Goal: Information Seeking & Learning: Learn about a topic

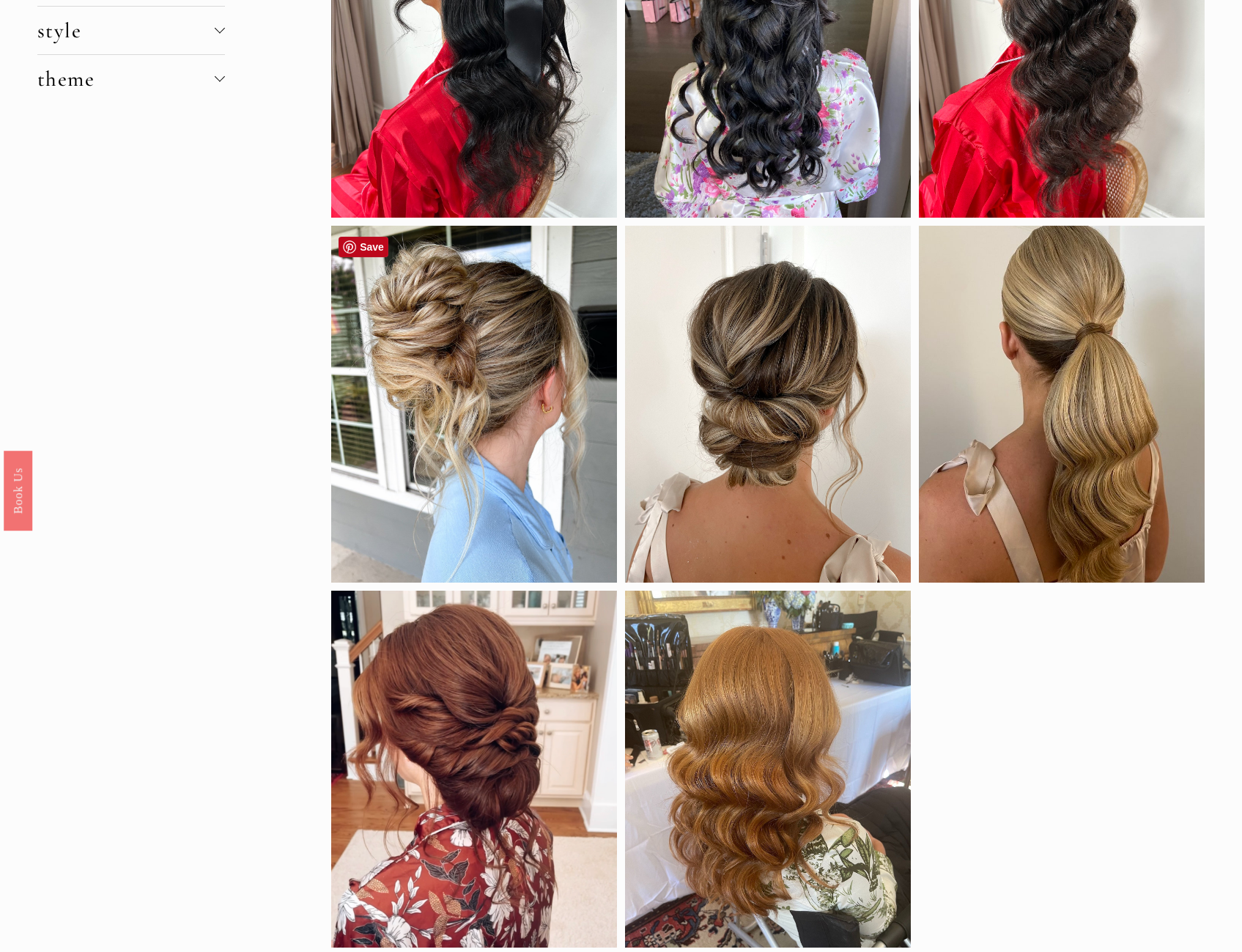
scroll to position [366, 0]
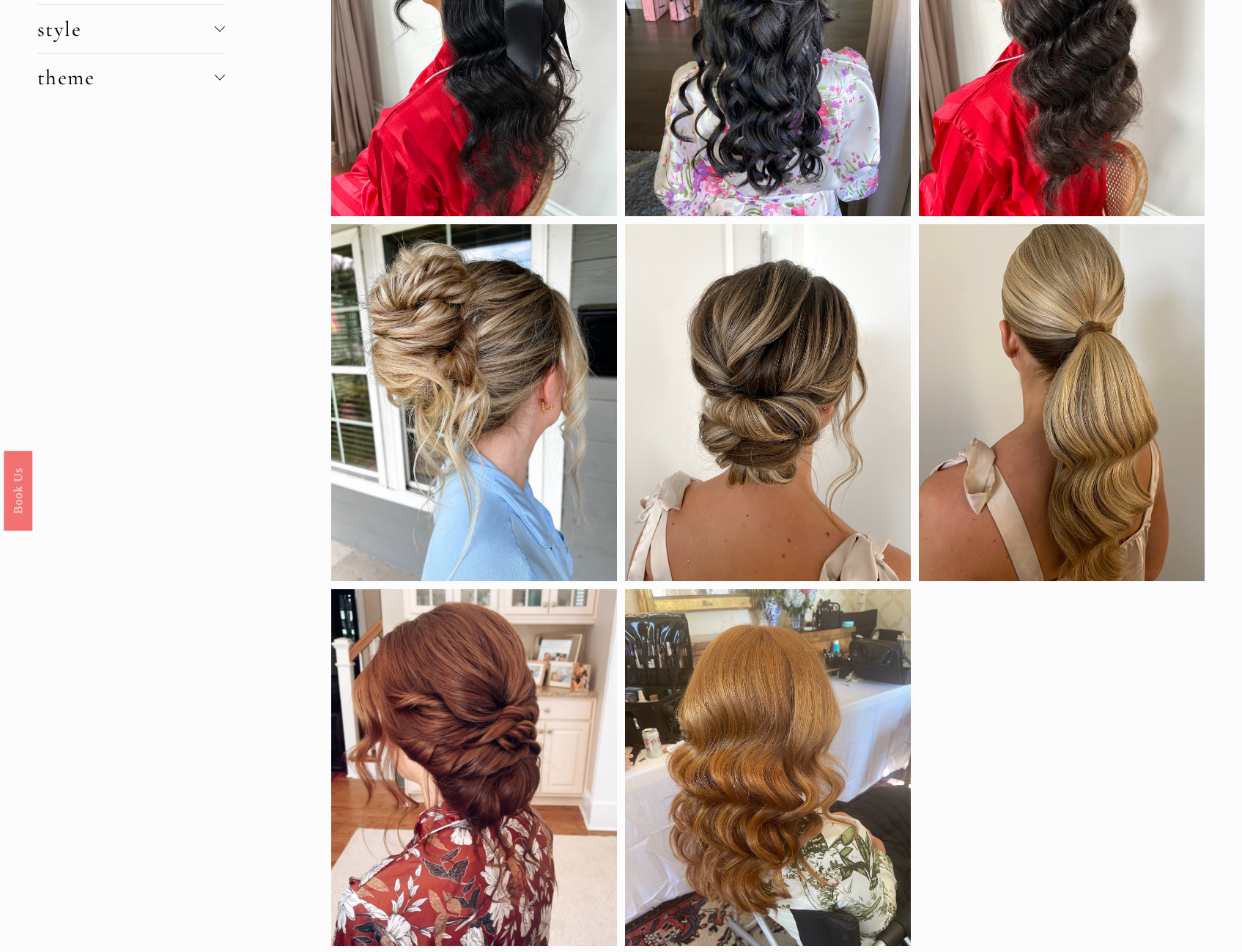
click at [249, 753] on div "by color black blonde brunette red density thin hair thick hair clip-in extensi…" at bounding box center [621, 784] width 1242 height 1982
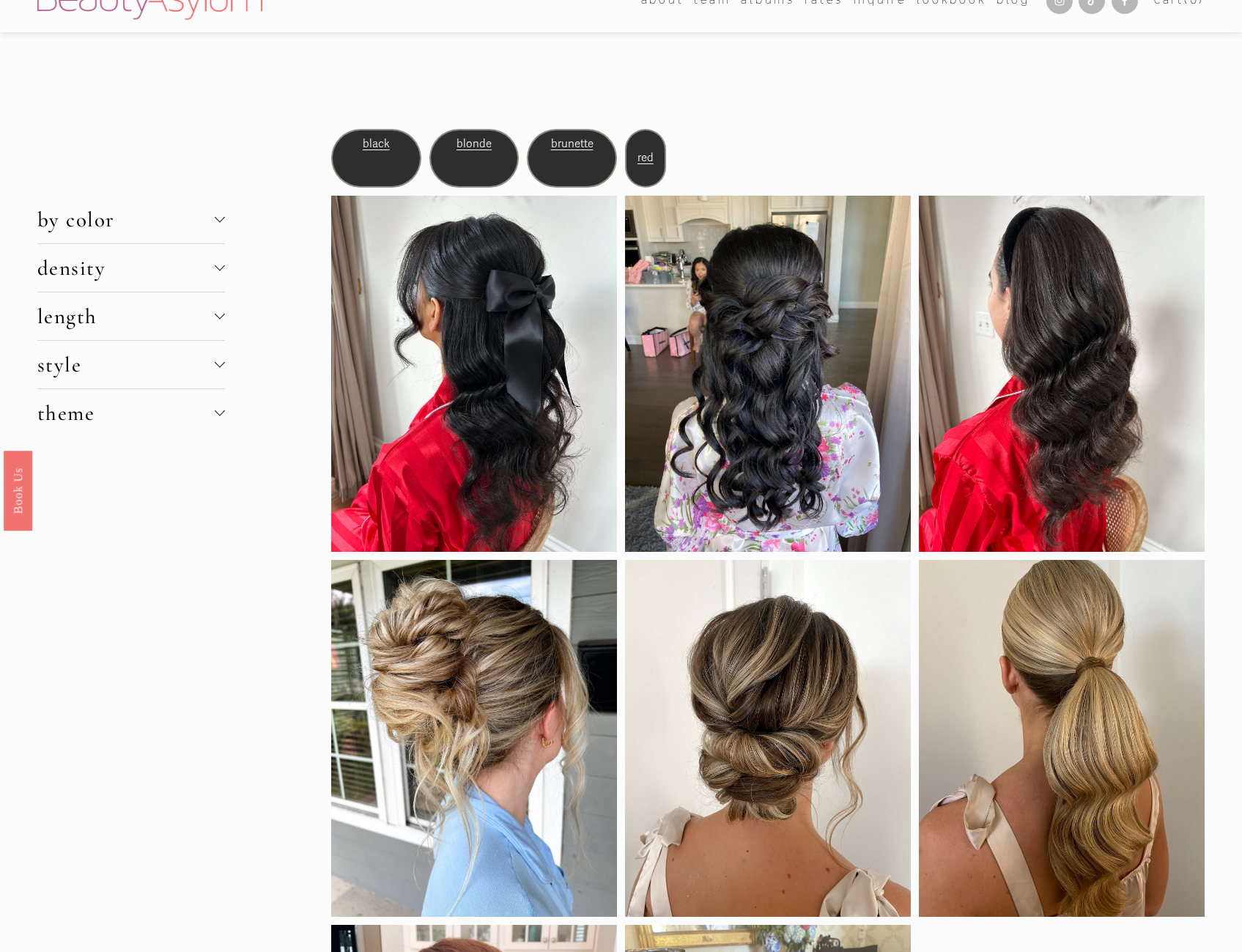
scroll to position [0, 0]
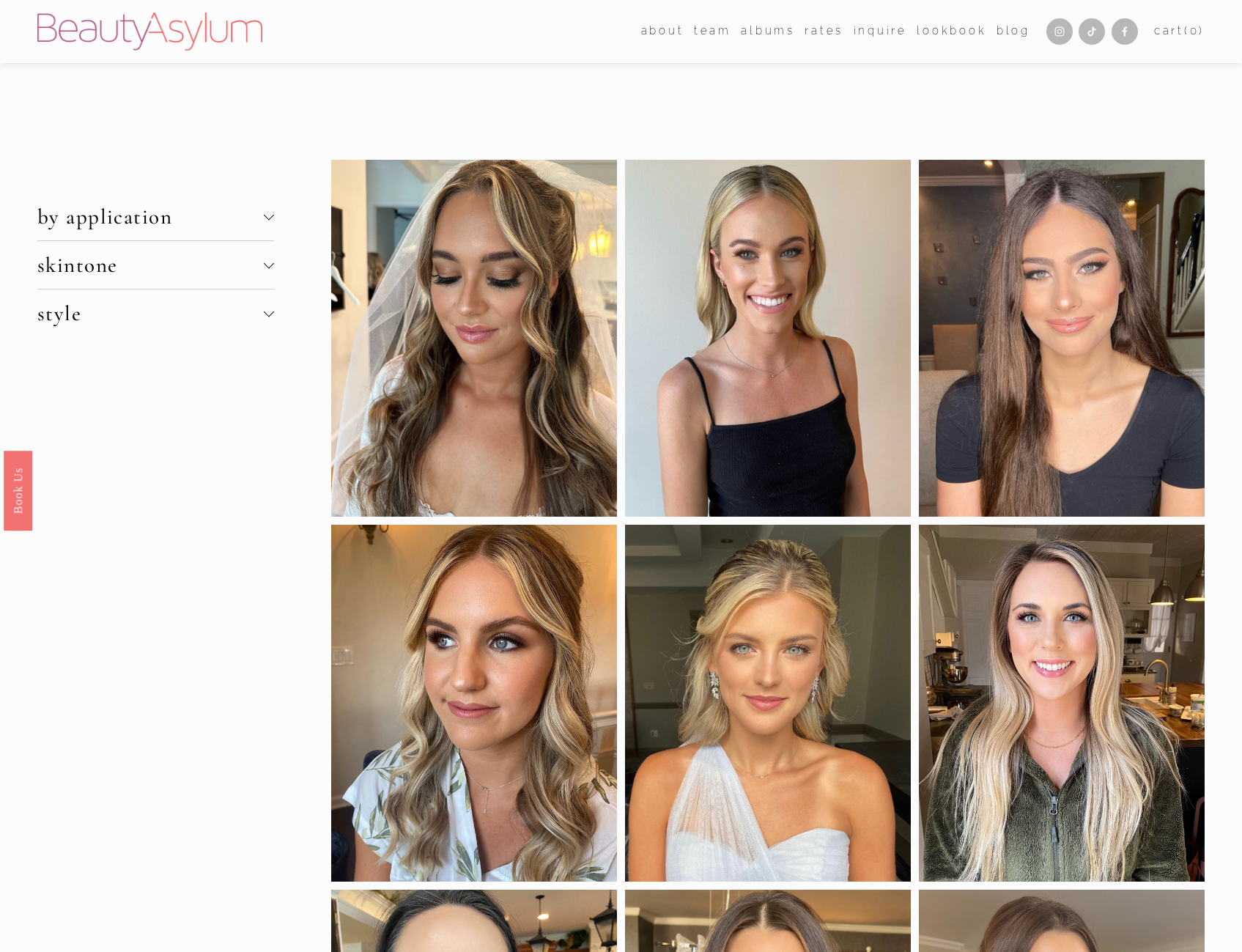
click at [269, 266] on div at bounding box center [269, 263] width 10 height 10
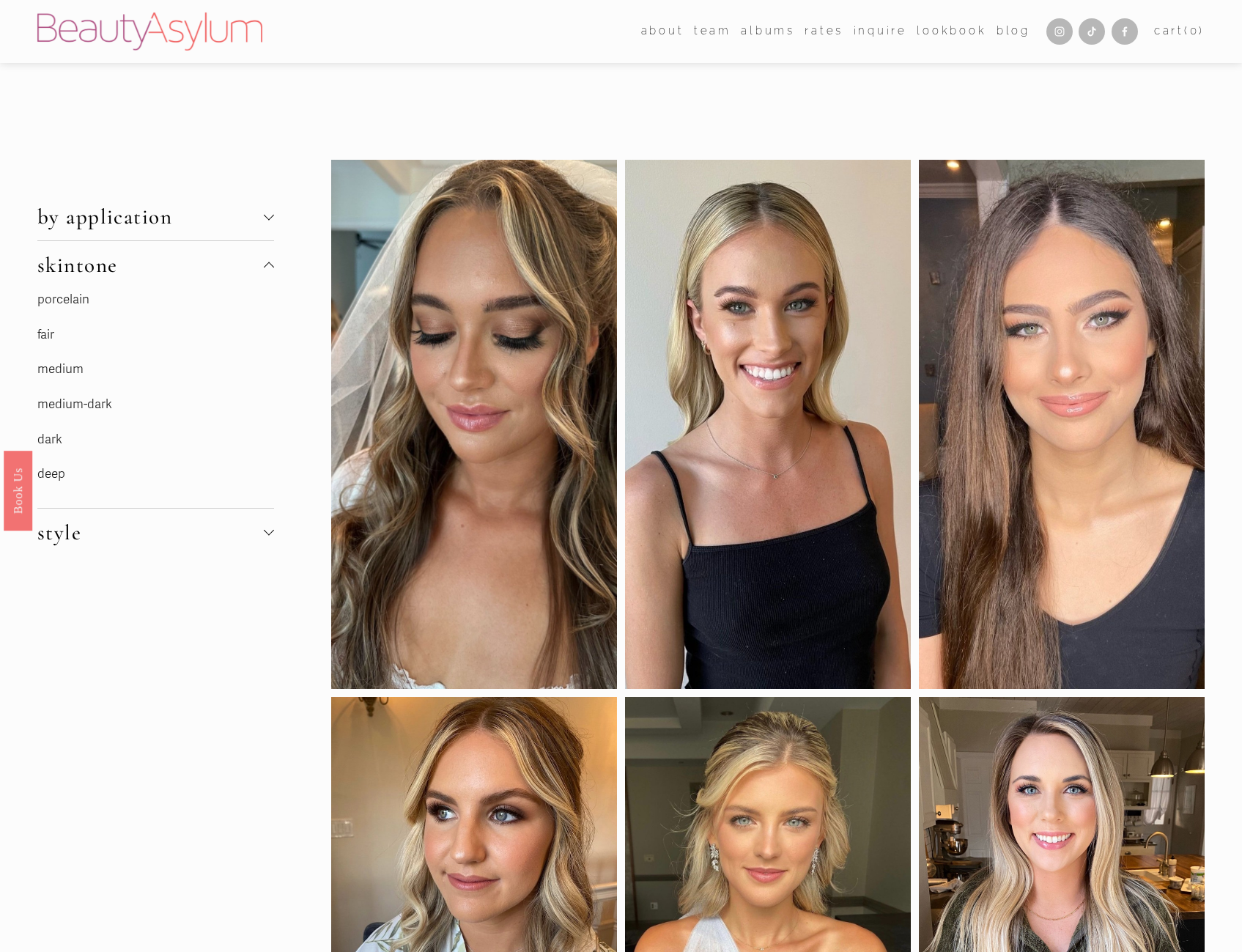
click at [57, 375] on link "medium" at bounding box center [61, 369] width 47 height 16
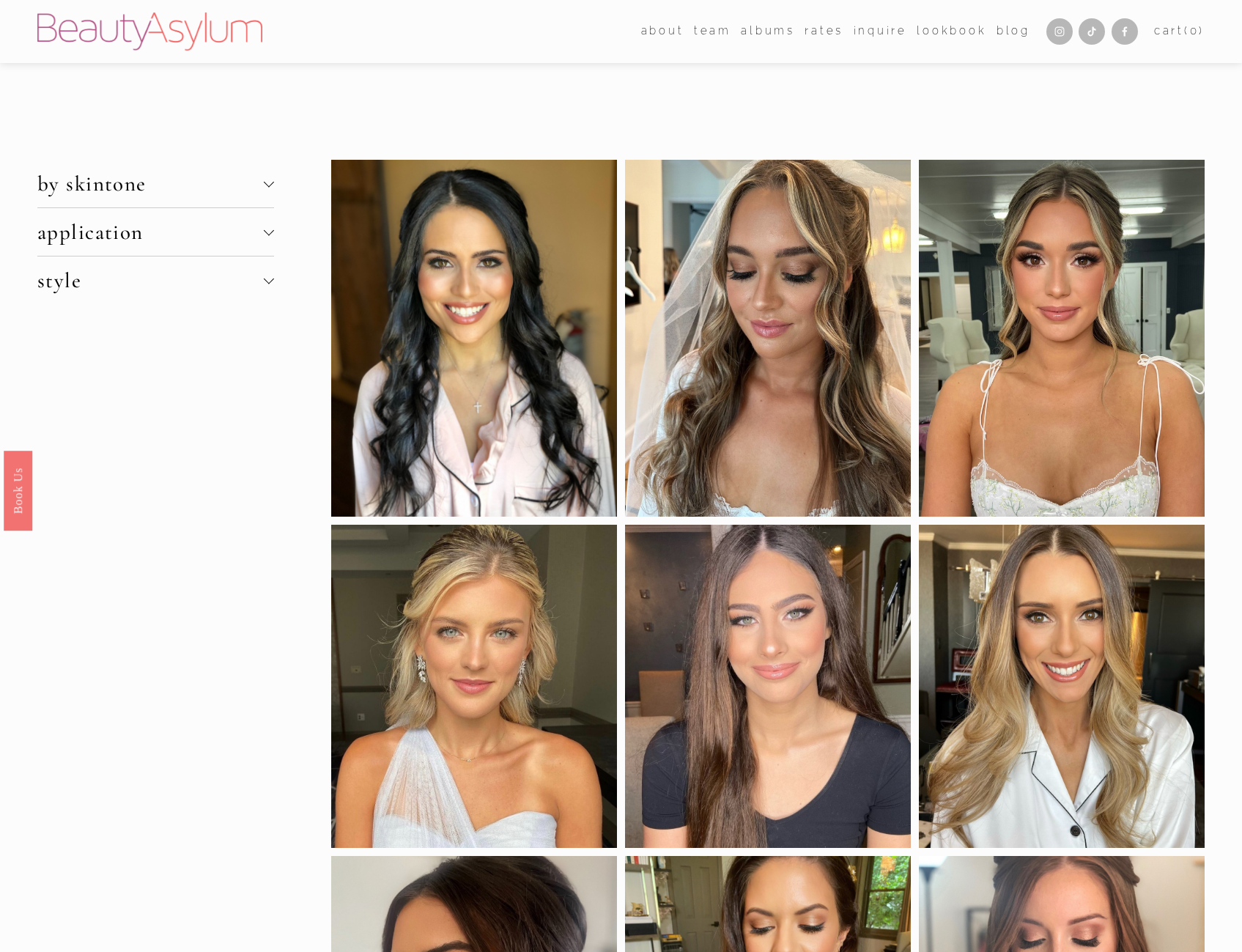
click at [180, 293] on span "style" at bounding box center [150, 281] width 227 height 26
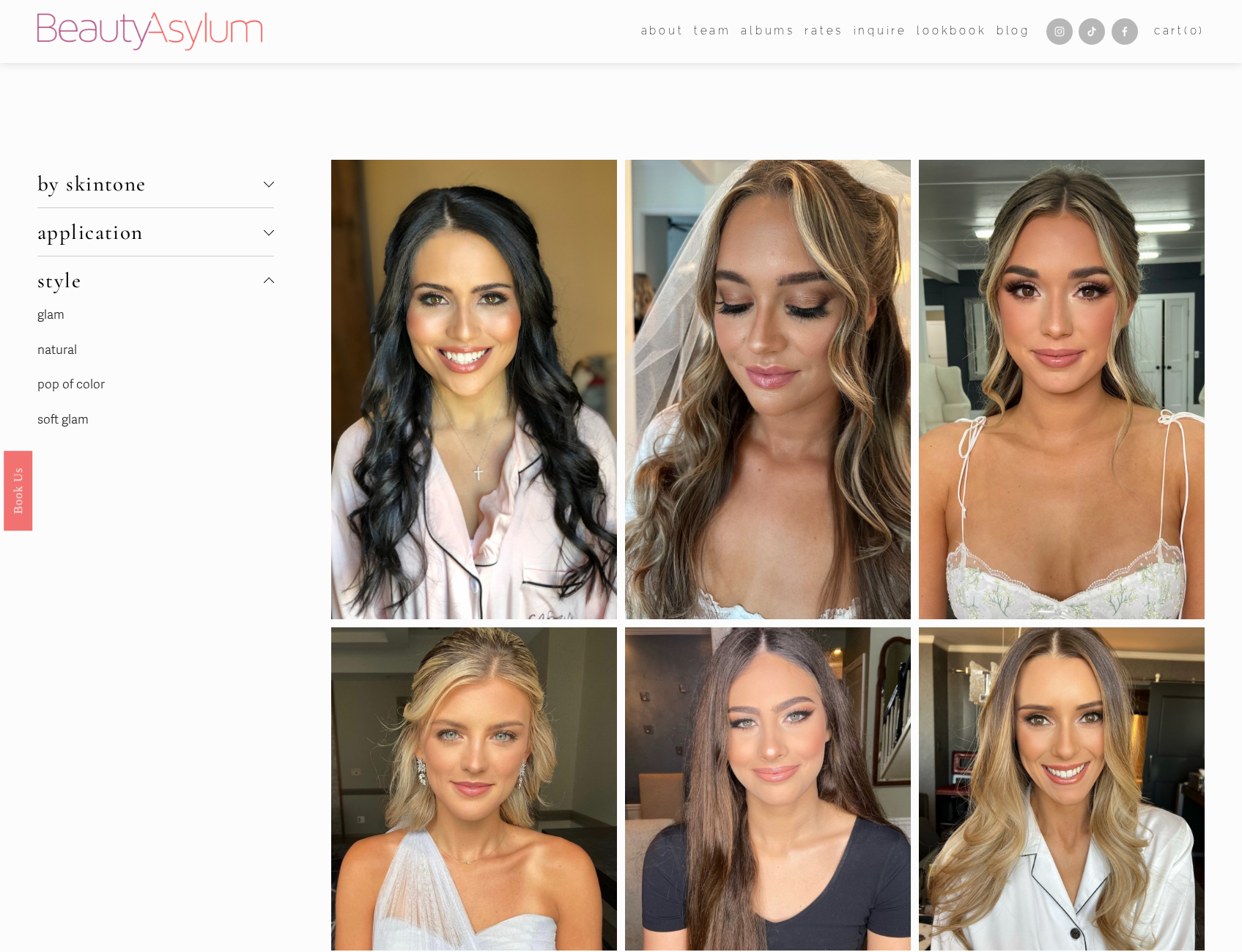
click at [72, 421] on link "soft glam" at bounding box center [62, 420] width 51 height 16
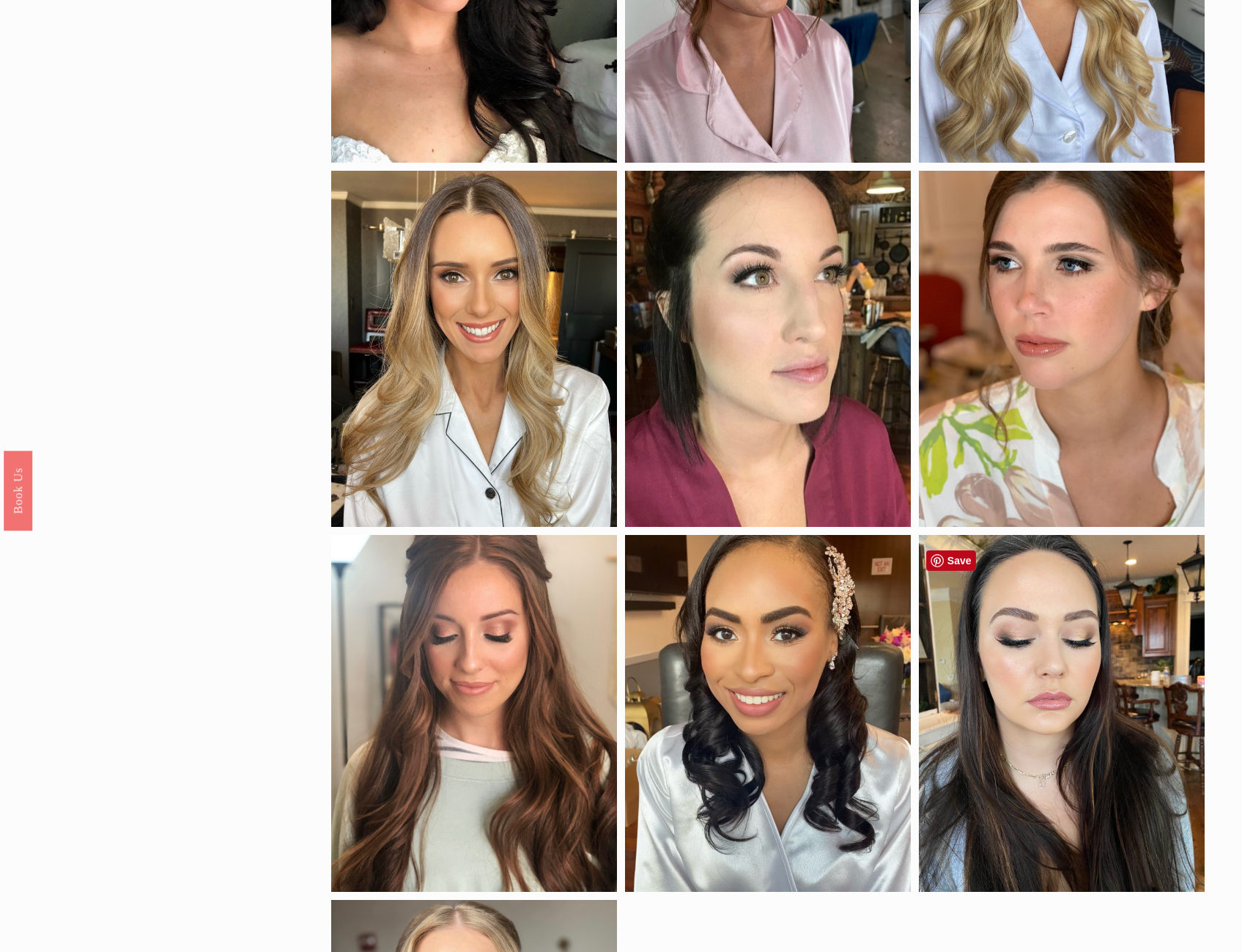
scroll to position [733, 0]
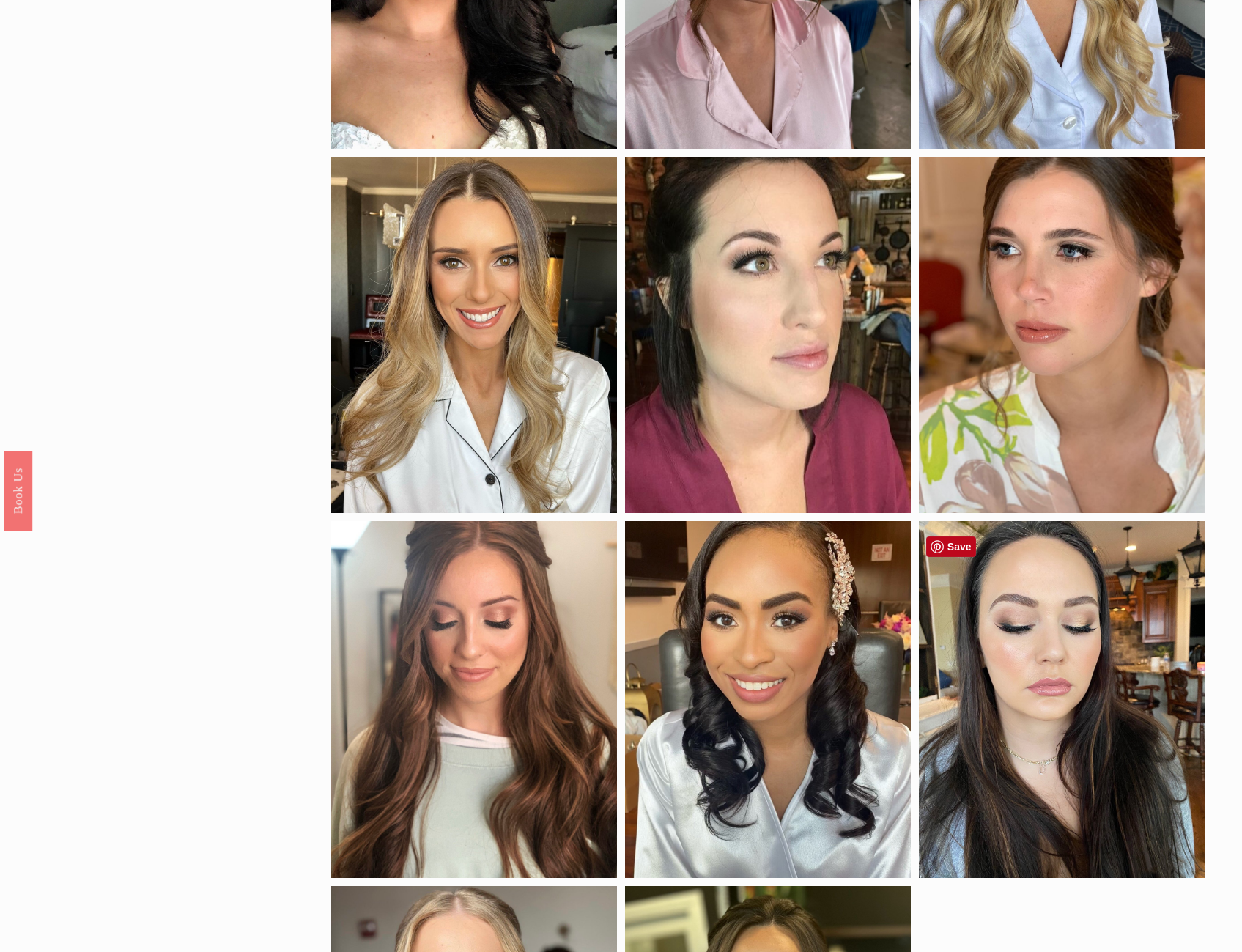
click at [1043, 651] on div at bounding box center [1062, 699] width 286 height 357
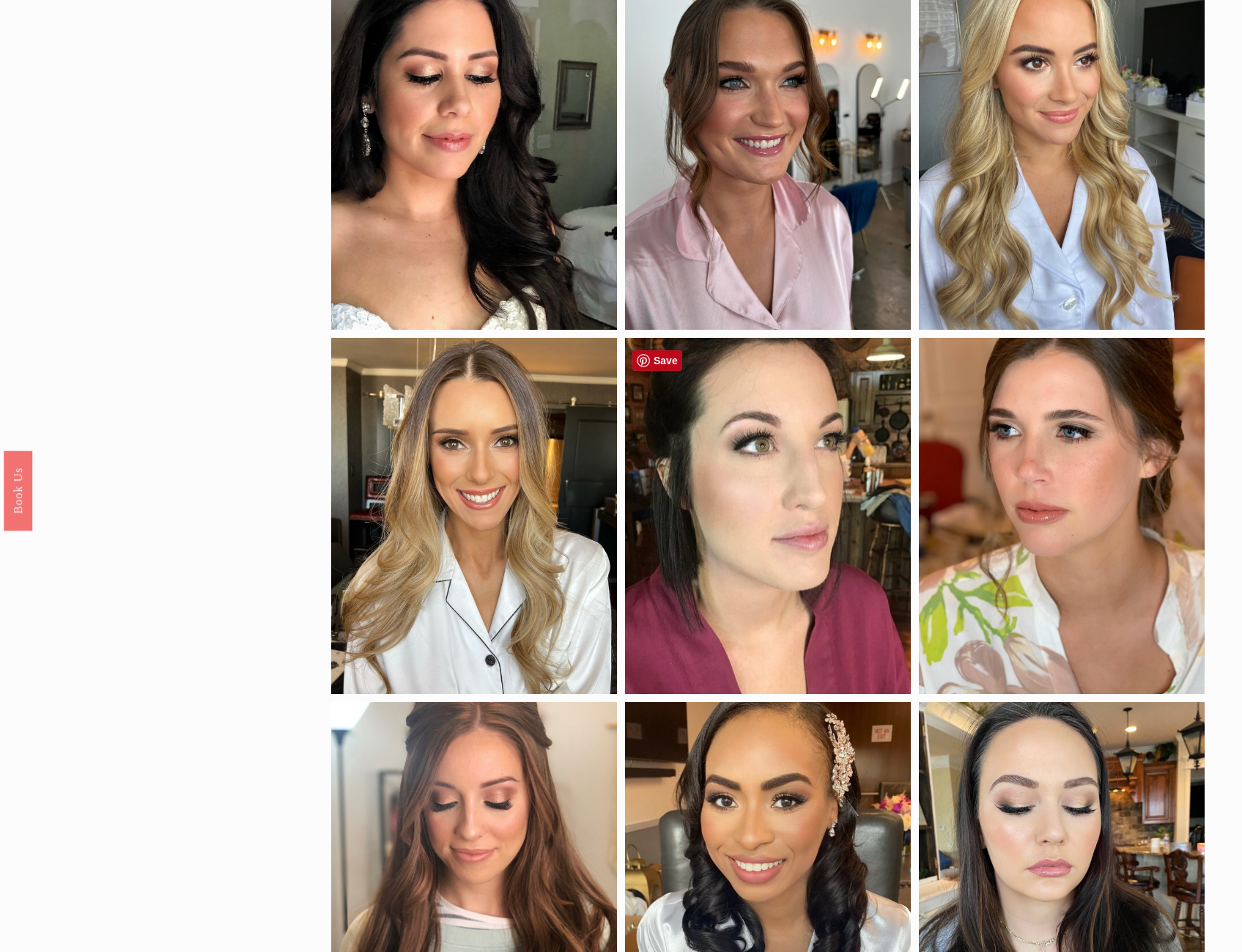
scroll to position [586, 0]
